Goal: Book appointment/travel/reservation

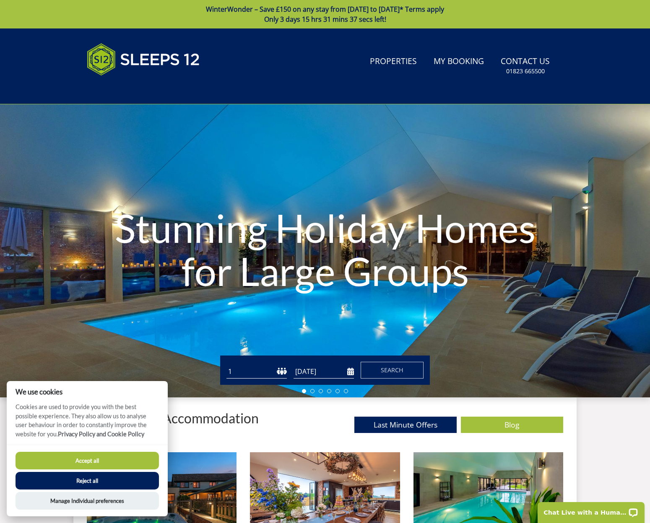
click at [99, 460] on button "Accept all" at bounding box center [87, 461] width 143 height 18
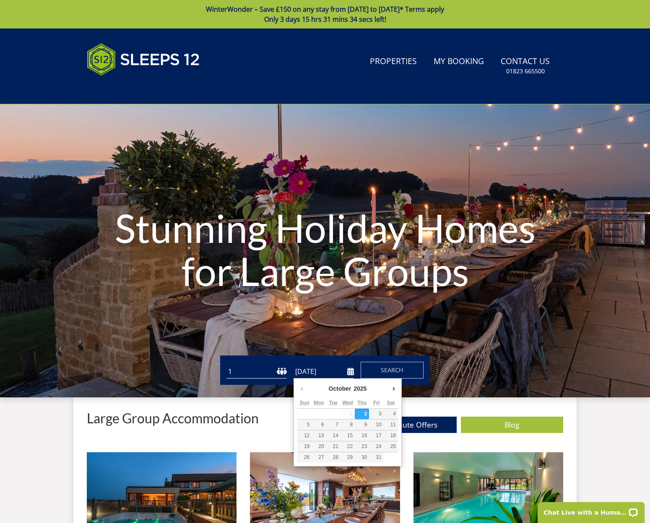
click at [336, 371] on input "[DATE]" at bounding box center [323, 372] width 60 height 14
type input "12/12/2025"
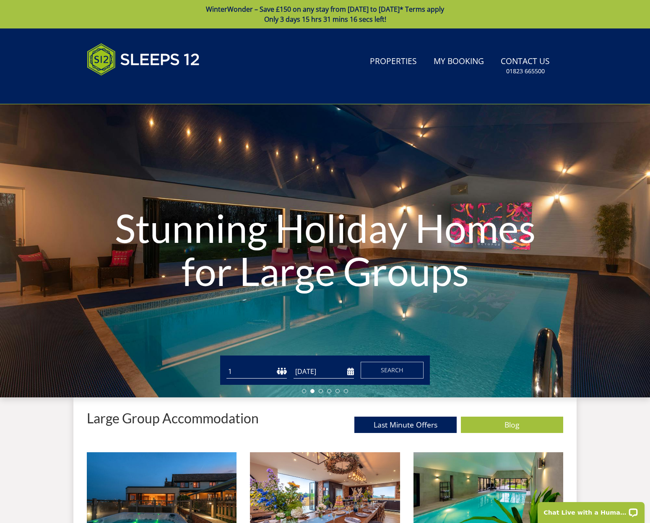
select select "12"
click at [396, 372] on span "Search" at bounding box center [392, 370] width 23 height 8
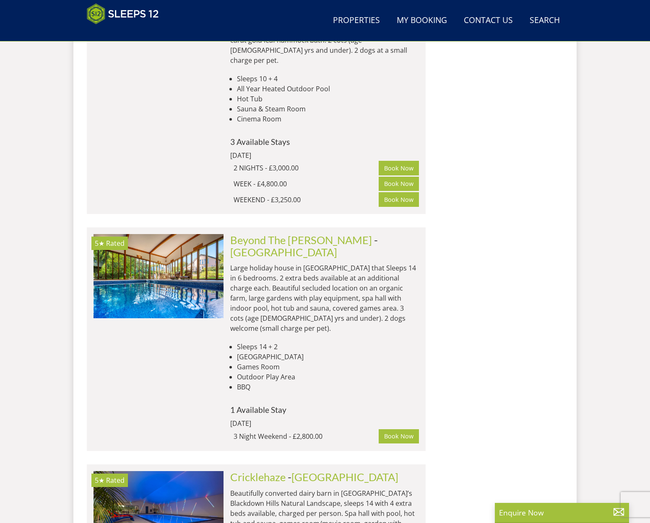
scroll to position [2378, 0]
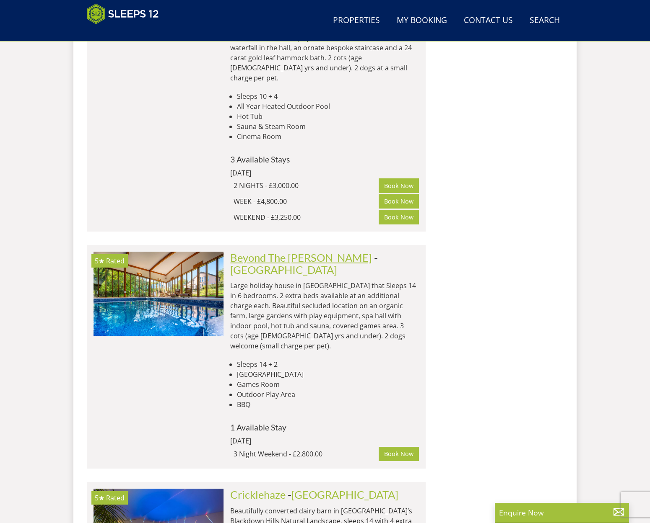
click at [285, 251] on link "Beyond The Woods" at bounding box center [301, 257] width 142 height 13
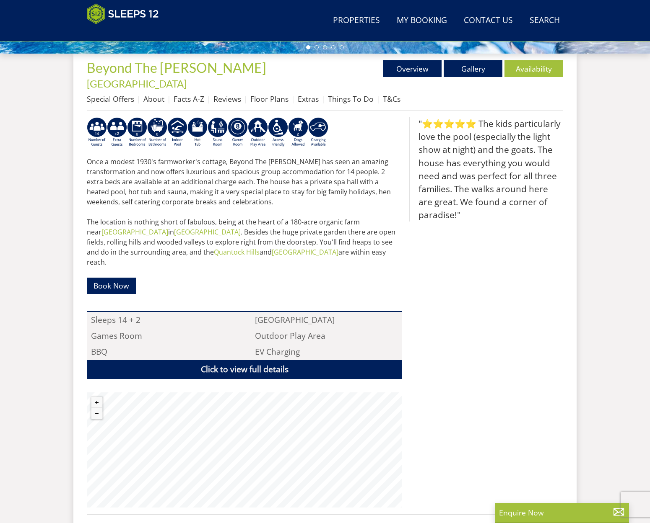
scroll to position [323, 0]
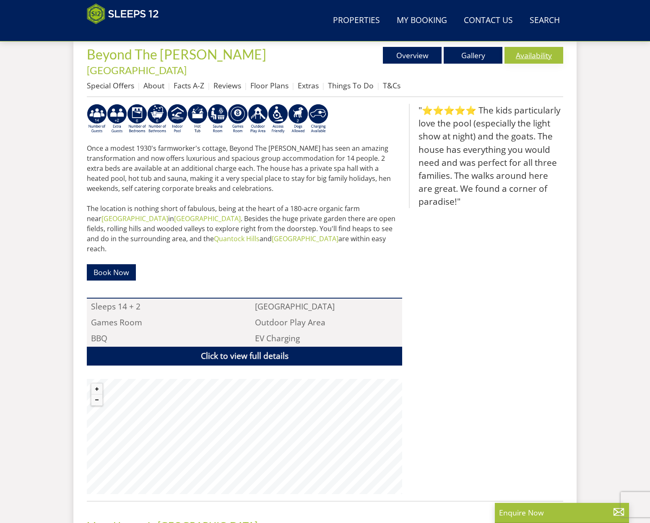
click at [525, 57] on link "Availability" at bounding box center [533, 55] width 59 height 17
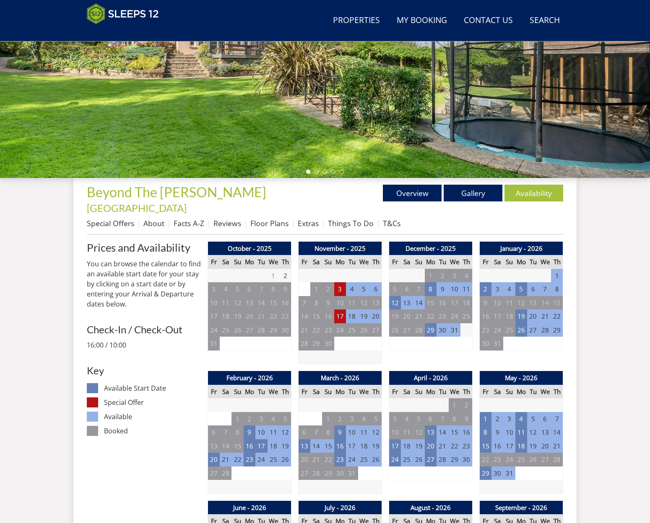
scroll to position [189, 0]
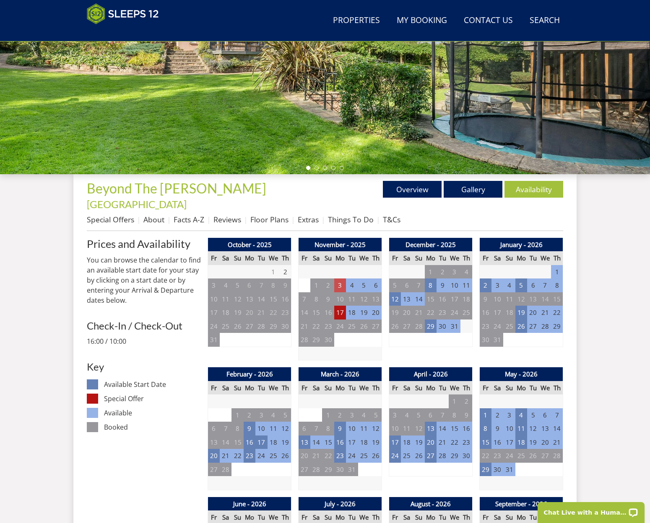
click at [340, 279] on td "3" at bounding box center [340, 286] width 12 height 14
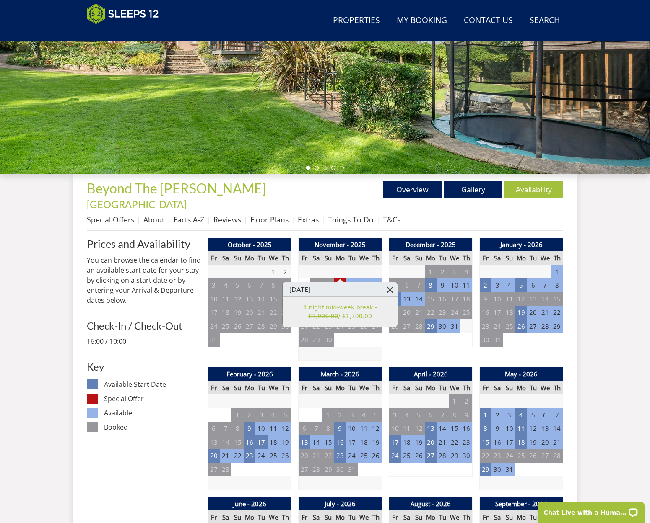
click at [389, 289] on link at bounding box center [390, 289] width 15 height 15
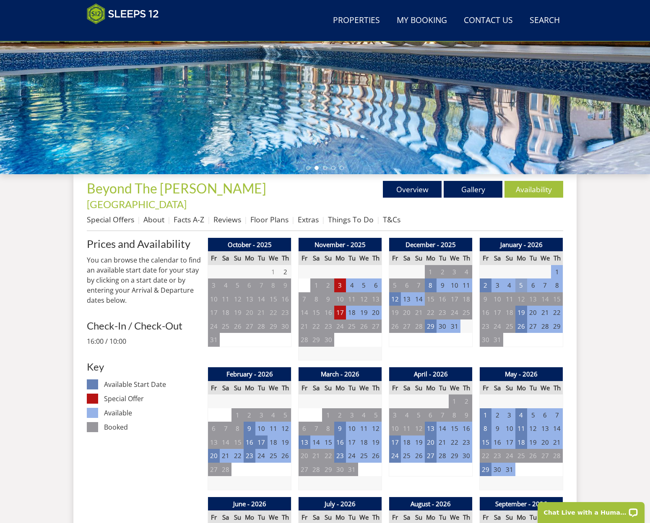
click at [520, 279] on td "5" at bounding box center [521, 286] width 12 height 14
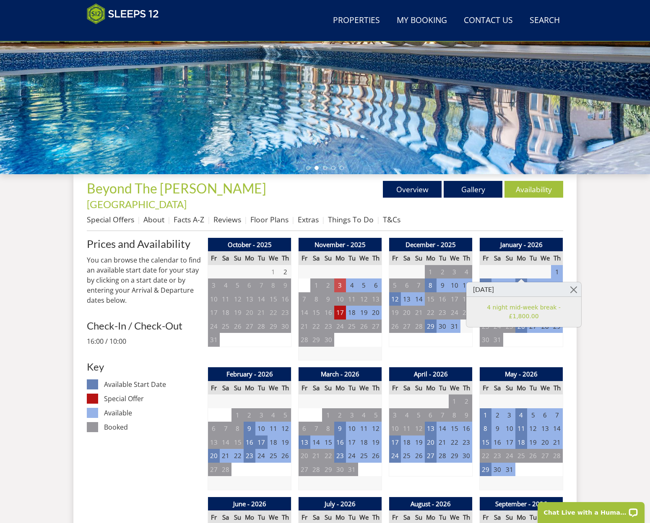
click at [341, 279] on td "3" at bounding box center [340, 286] width 12 height 14
